Goal: Register for event/course

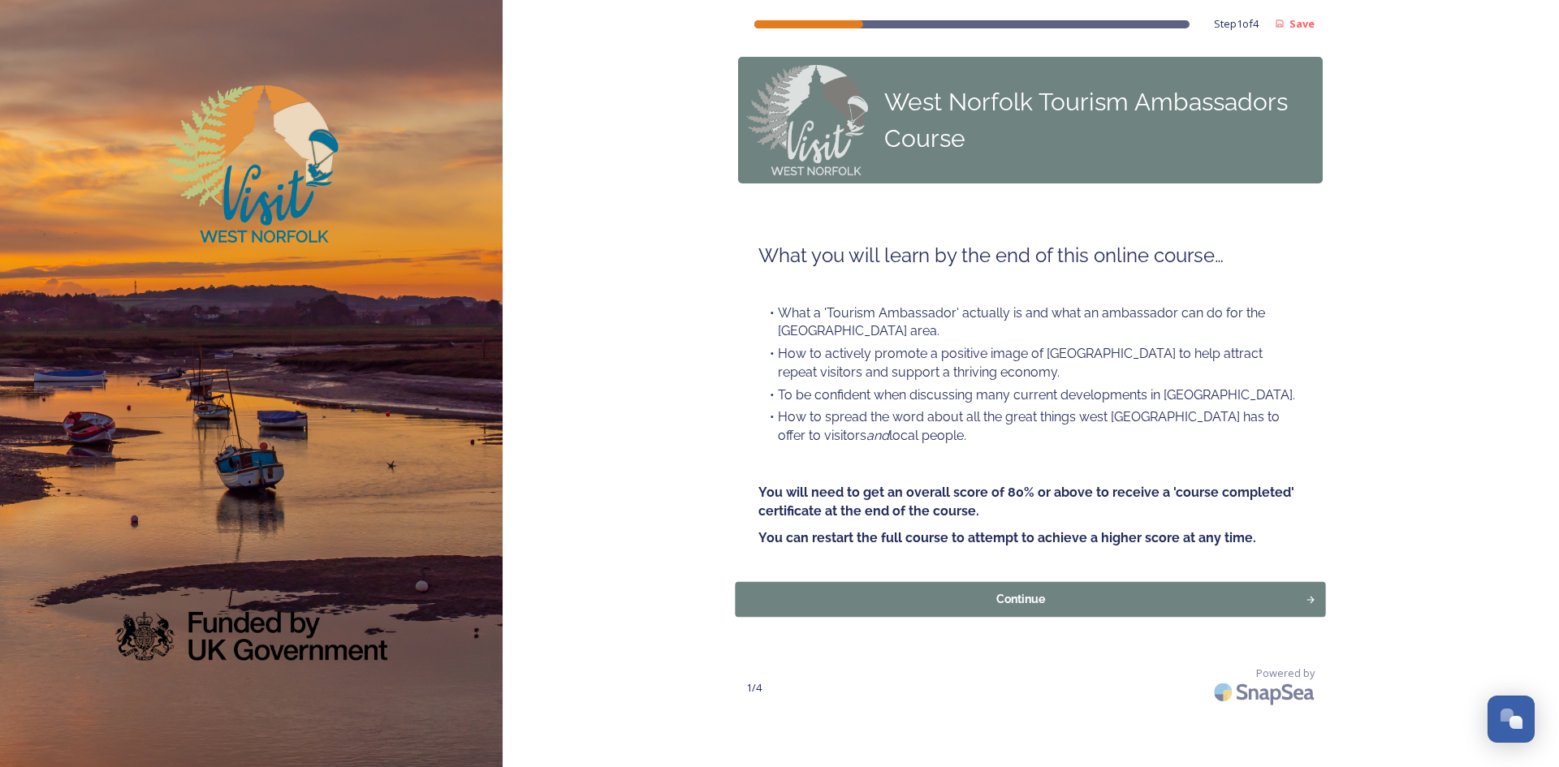
click at [1063, 598] on div "Continue" at bounding box center [1020, 599] width 553 height 17
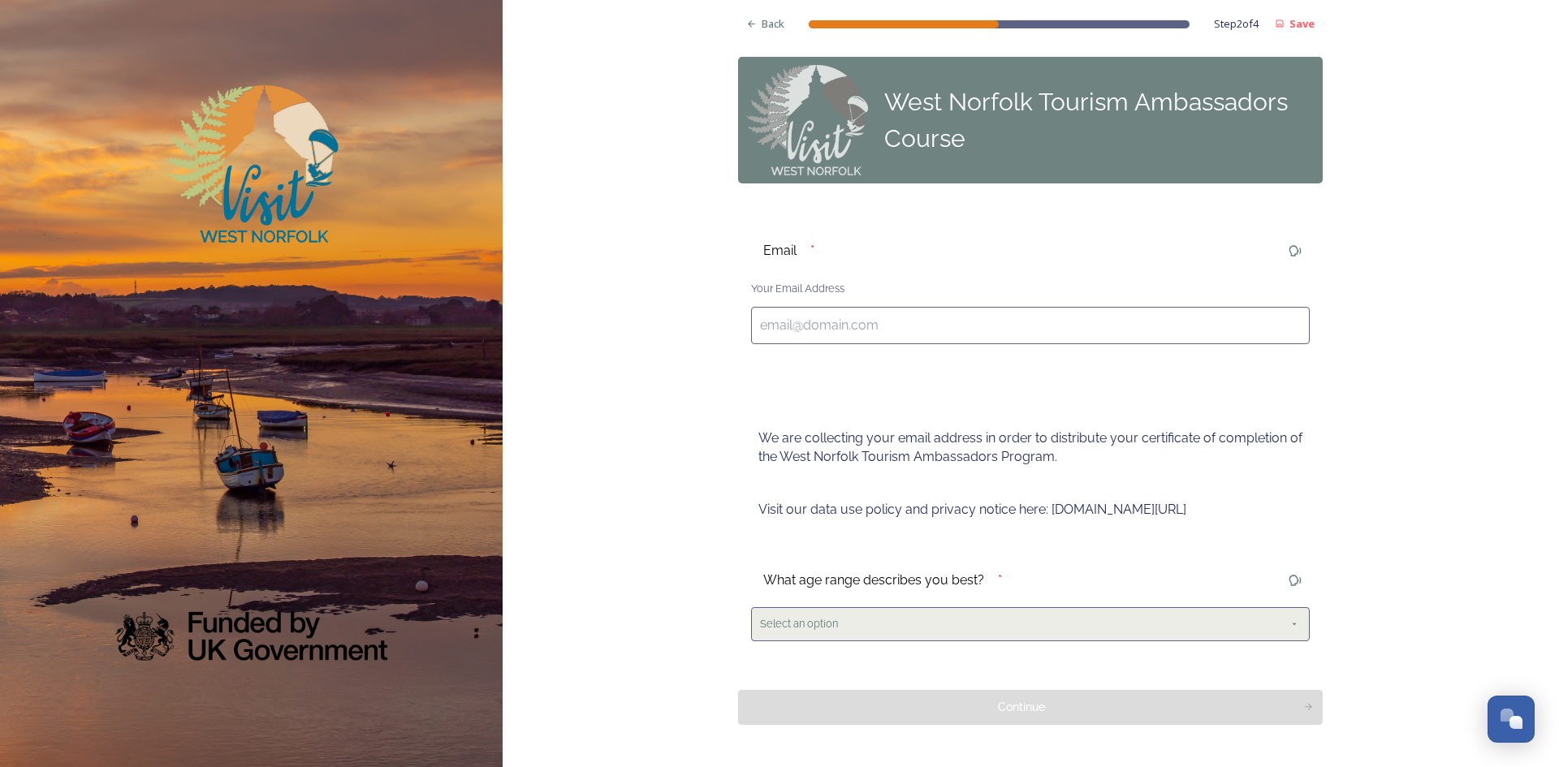
click at [1288, 628] on icon at bounding box center [1294, 624] width 13 height 13
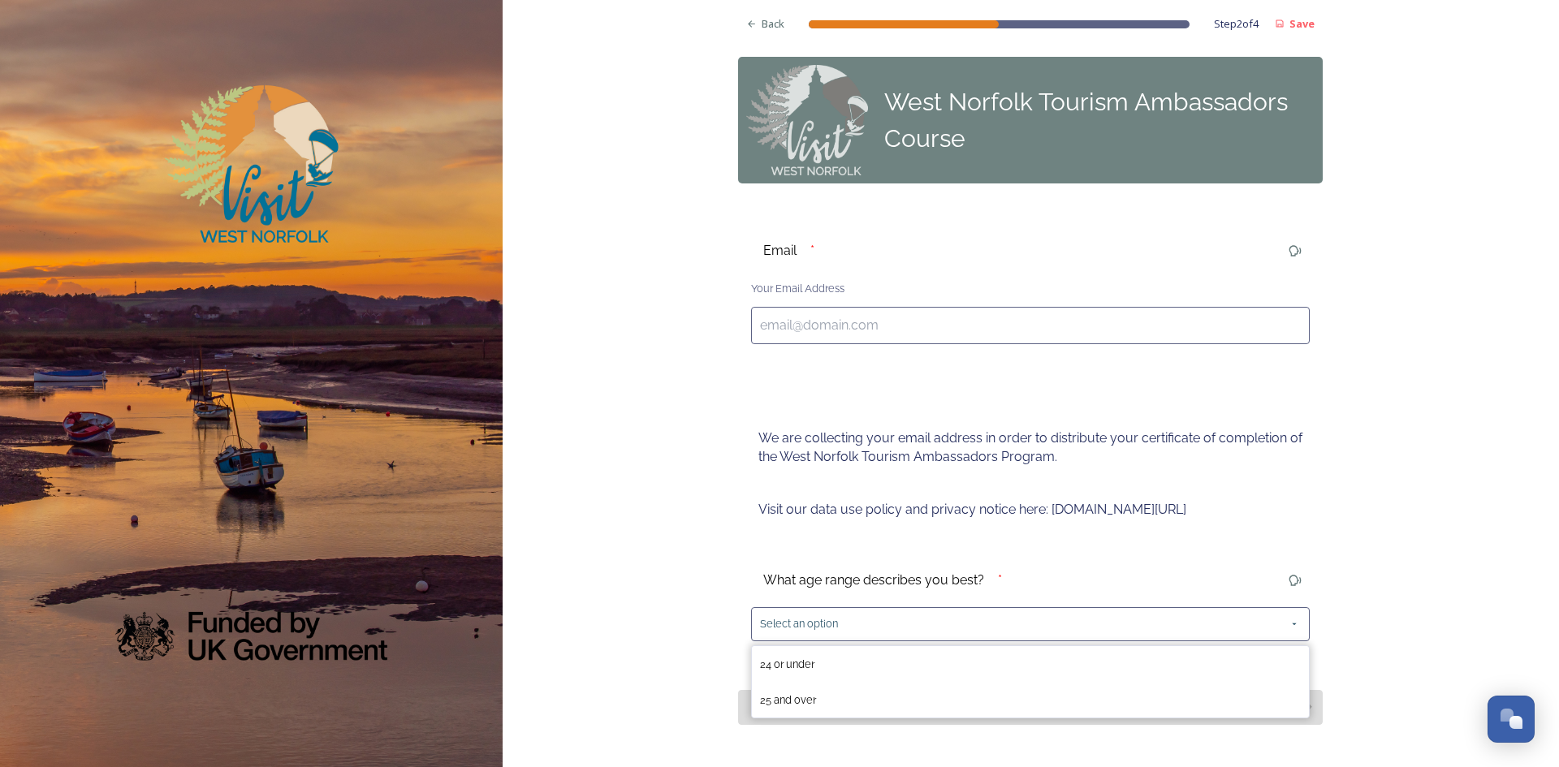
click at [1411, 535] on div "Back Step 2 of 4 Save West Norfolk Tourism Ambassadors Course Email * Your Emai…" at bounding box center [1031, 409] width 1056 height 819
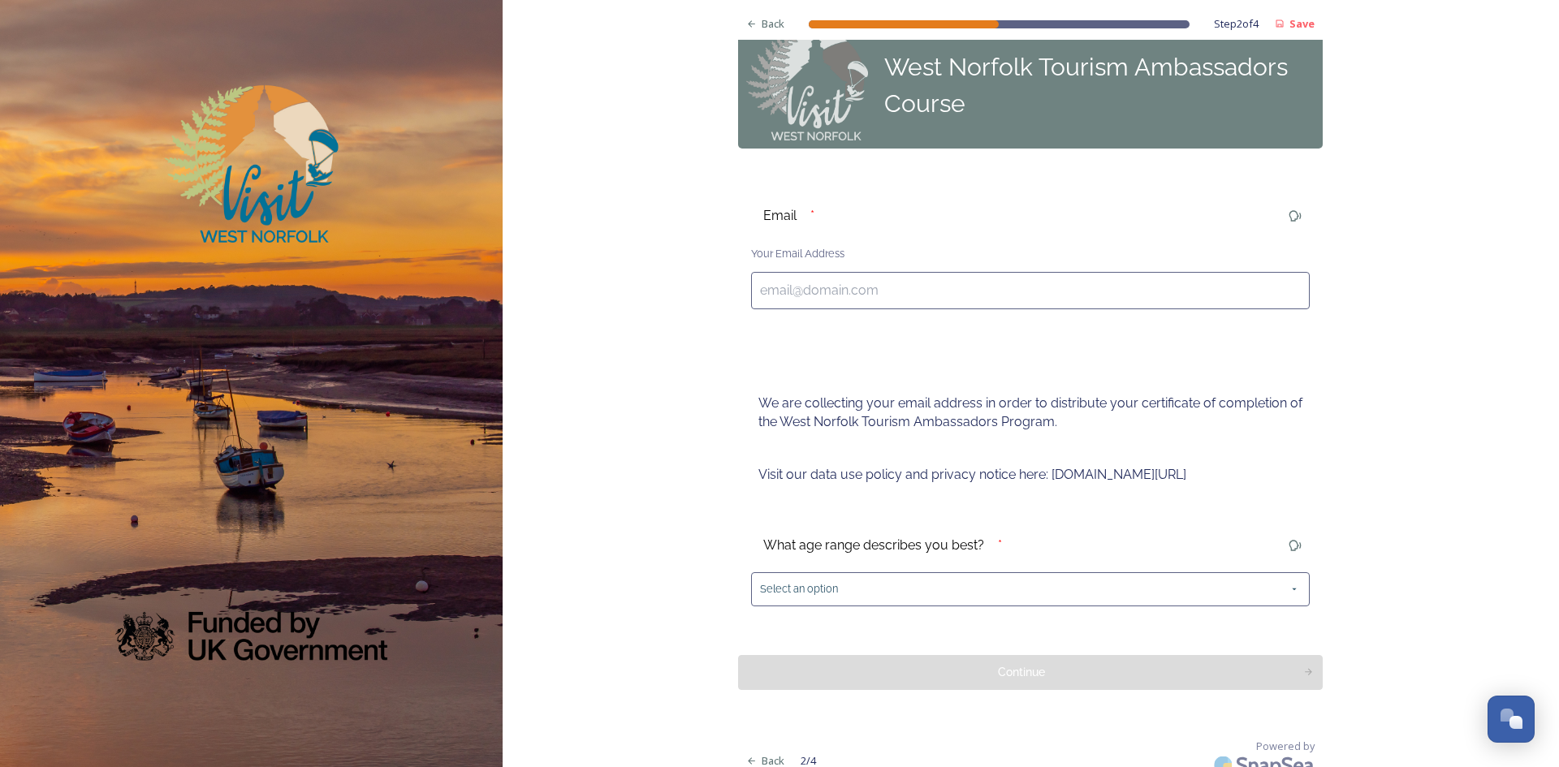
scroll to position [52, 0]
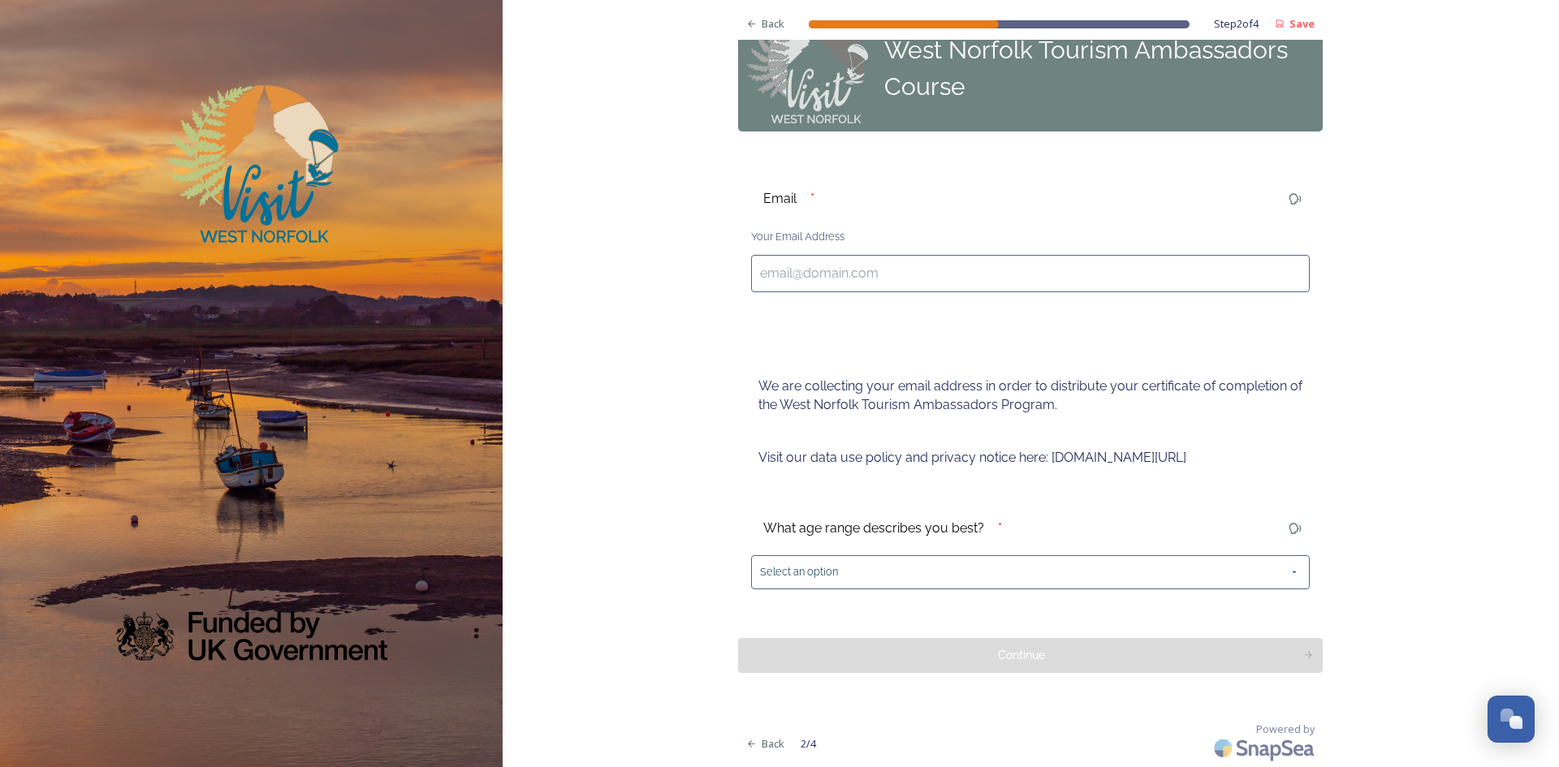
click at [915, 272] on input at bounding box center [1030, 273] width 559 height 37
click at [761, 271] on input "sarahB@" at bounding box center [1030, 273] width 559 height 37
click at [832, 270] on input "SarahB@" at bounding box center [1030, 273] width 559 height 37
drag, startPoint x: 822, startPoint y: 274, endPoint x: 746, endPoint y: 275, distance: 75.5
click at [751, 275] on input "SarahB@" at bounding box center [1030, 273] width 559 height 37
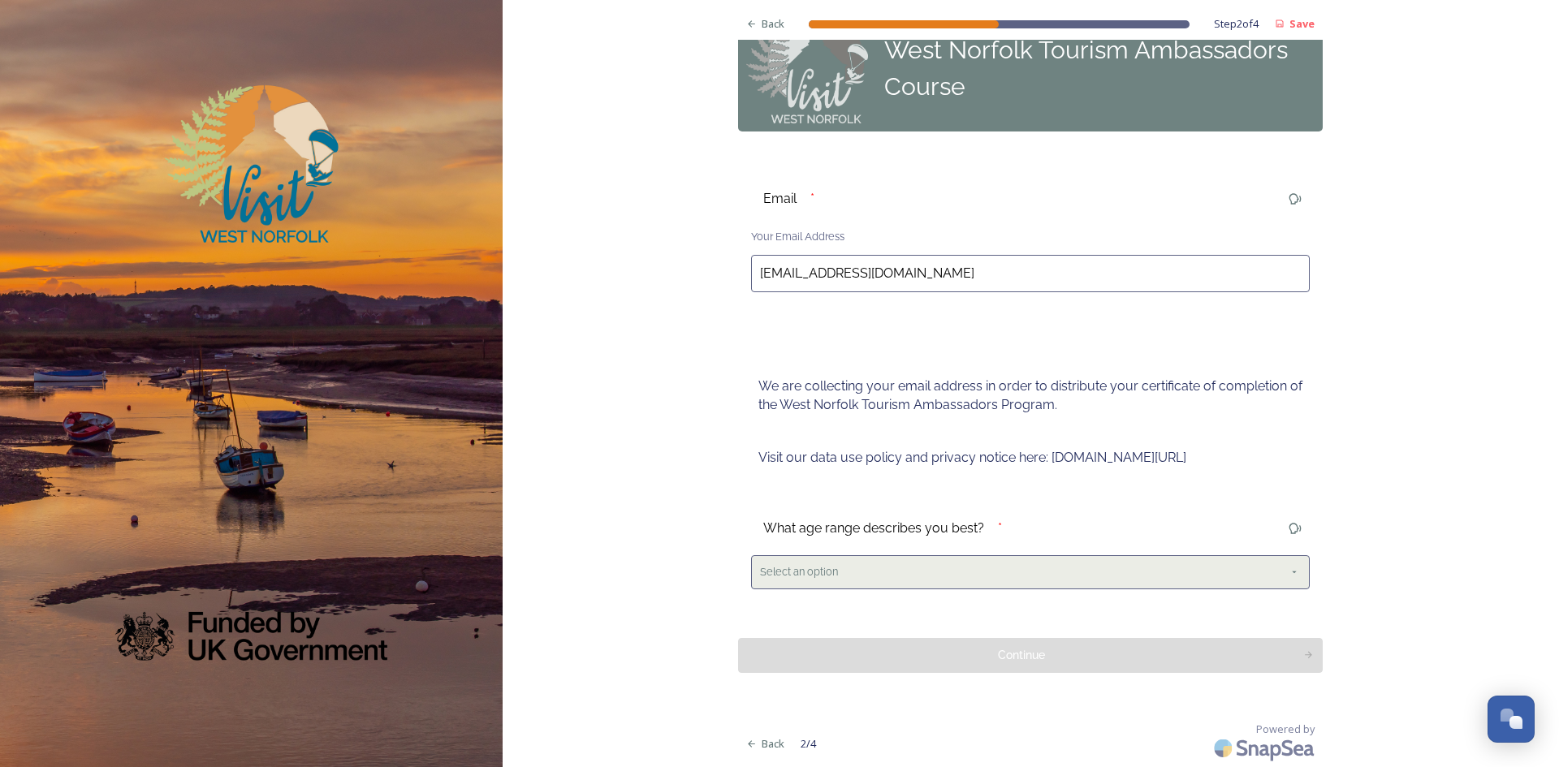
type input "[EMAIL_ADDRESS][DOMAIN_NAME]"
click at [1288, 576] on icon at bounding box center [1294, 572] width 13 height 13
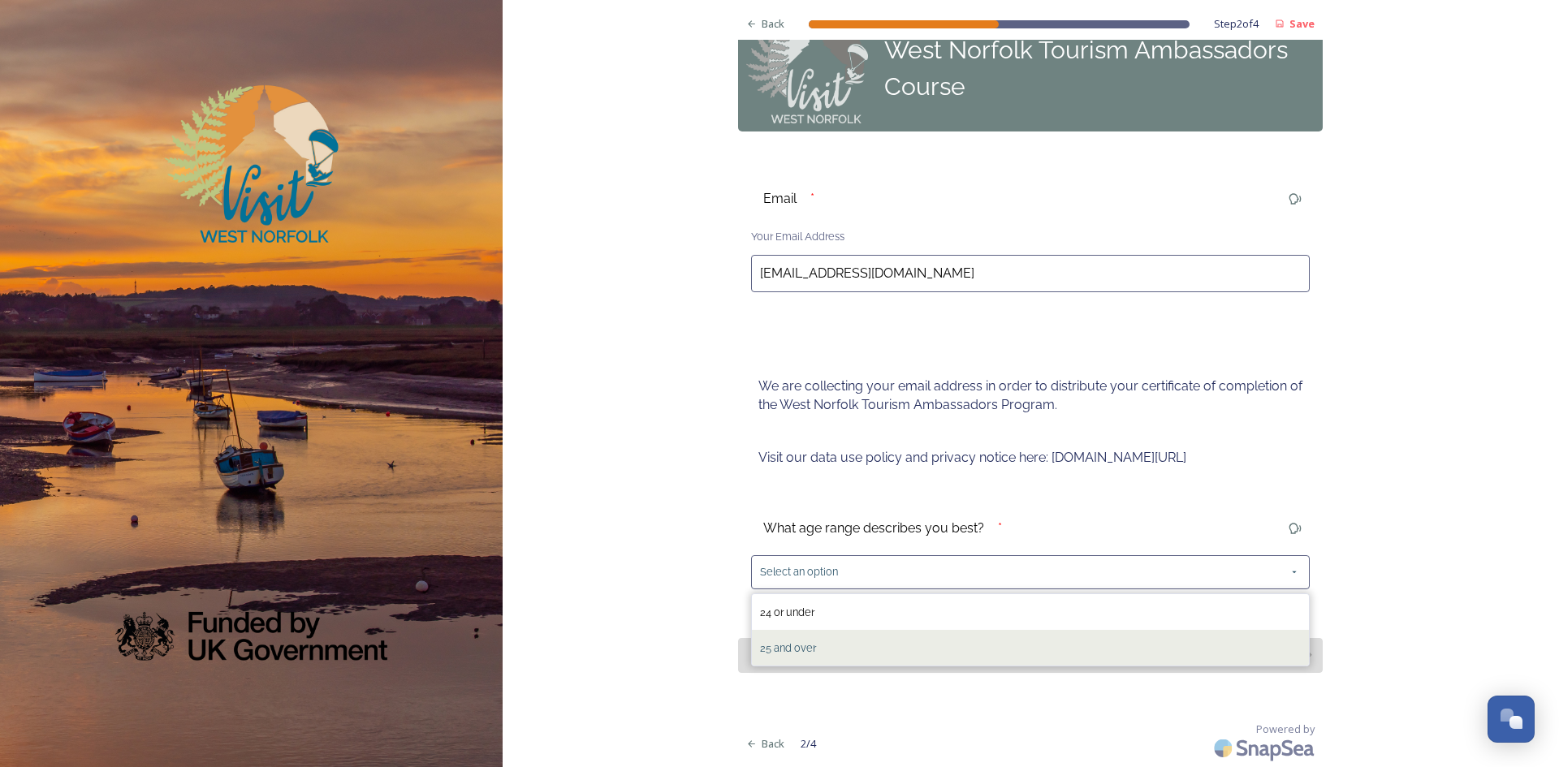
drag, startPoint x: 883, startPoint y: 647, endPoint x: 930, endPoint y: 641, distance: 46.6
click at [883, 646] on div "25 and over" at bounding box center [1030, 648] width 557 height 36
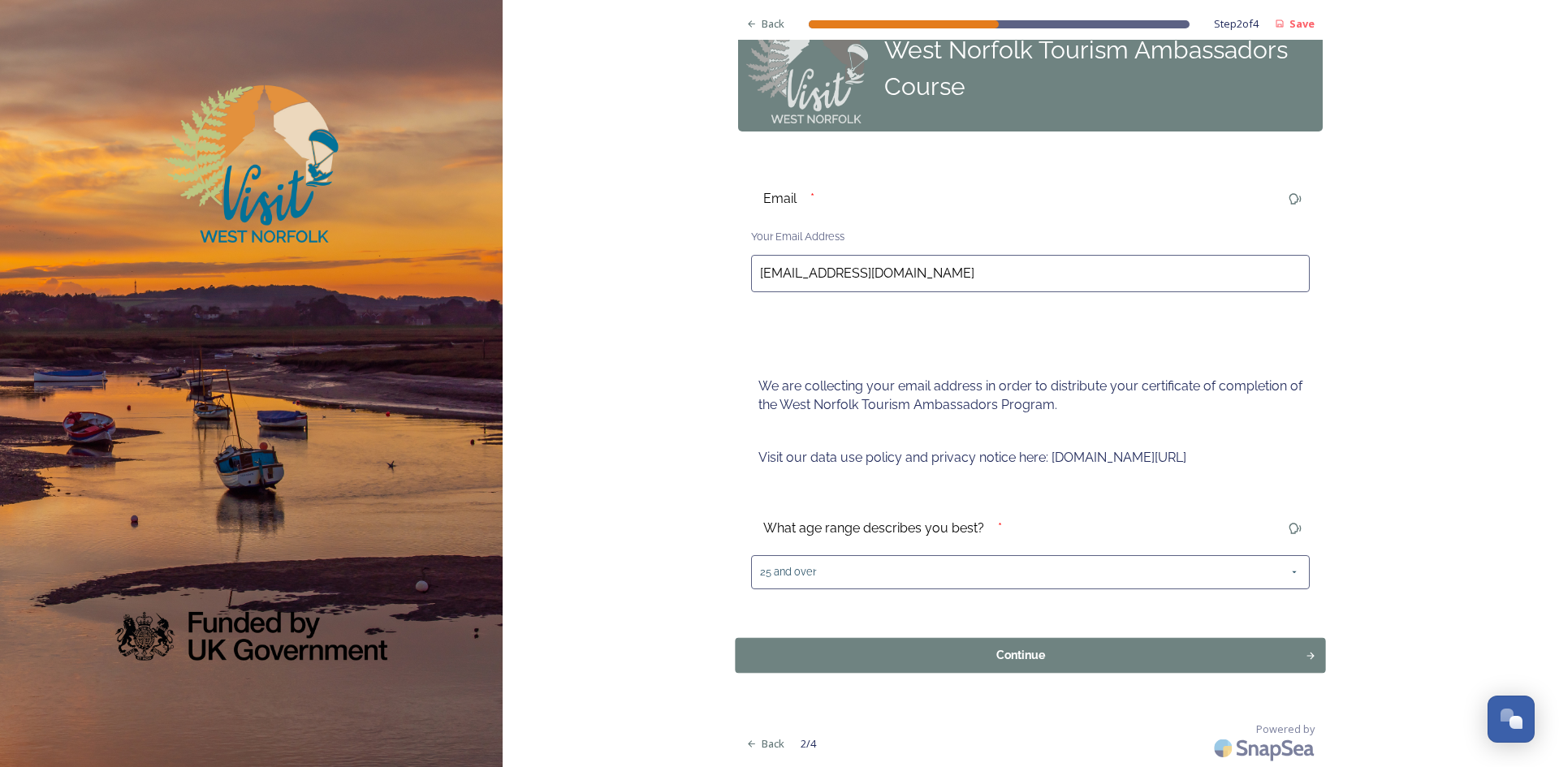
click at [1037, 653] on div "Continue" at bounding box center [1020, 654] width 553 height 17
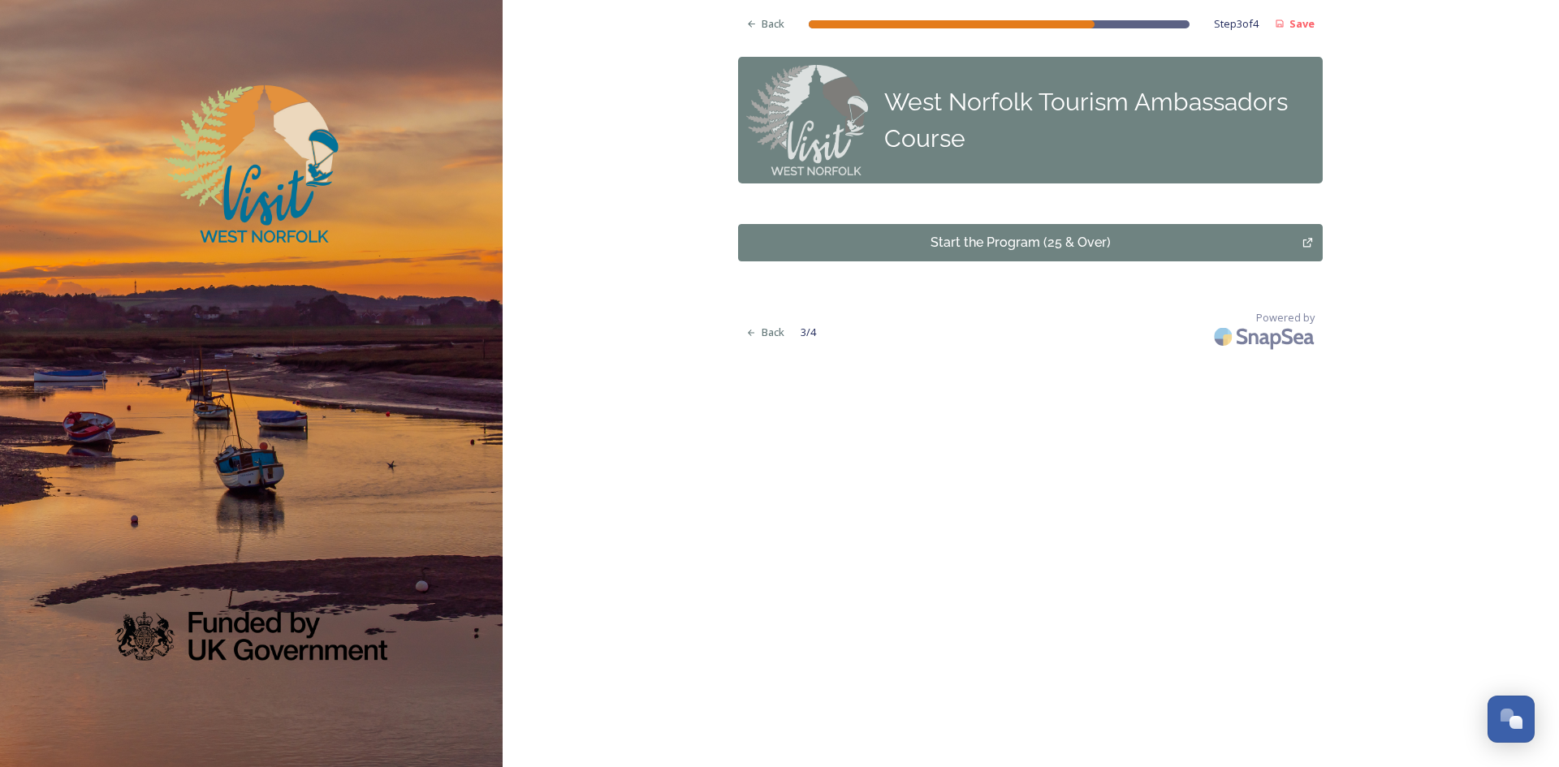
click at [1141, 241] on div "Start the Program (25 & Over)" at bounding box center [1020, 242] width 546 height 19
